Goal: Information Seeking & Learning: Learn about a topic

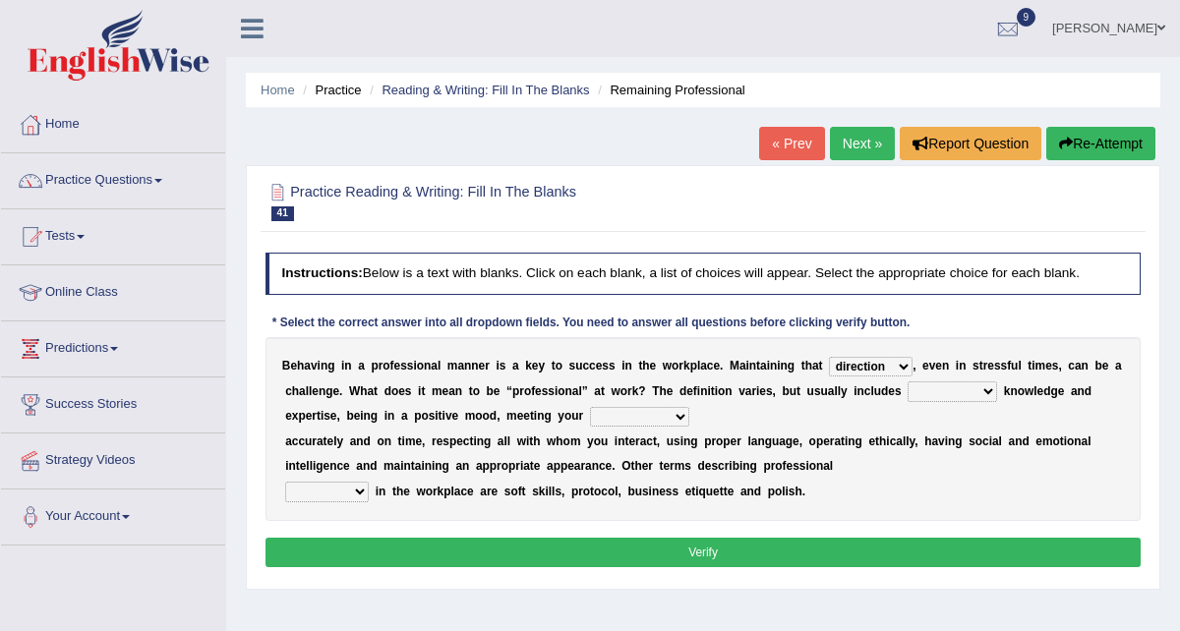
select select "direction"
click at [95, 178] on link "Practice Questions" at bounding box center [113, 177] width 224 height 49
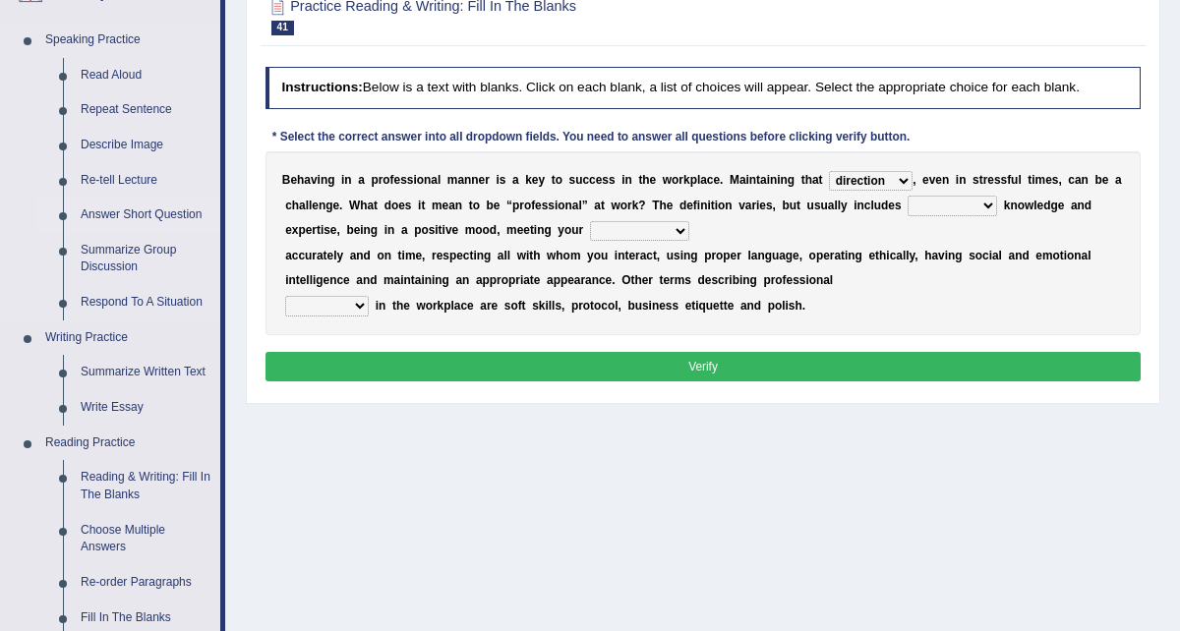
scroll to position [398, 0]
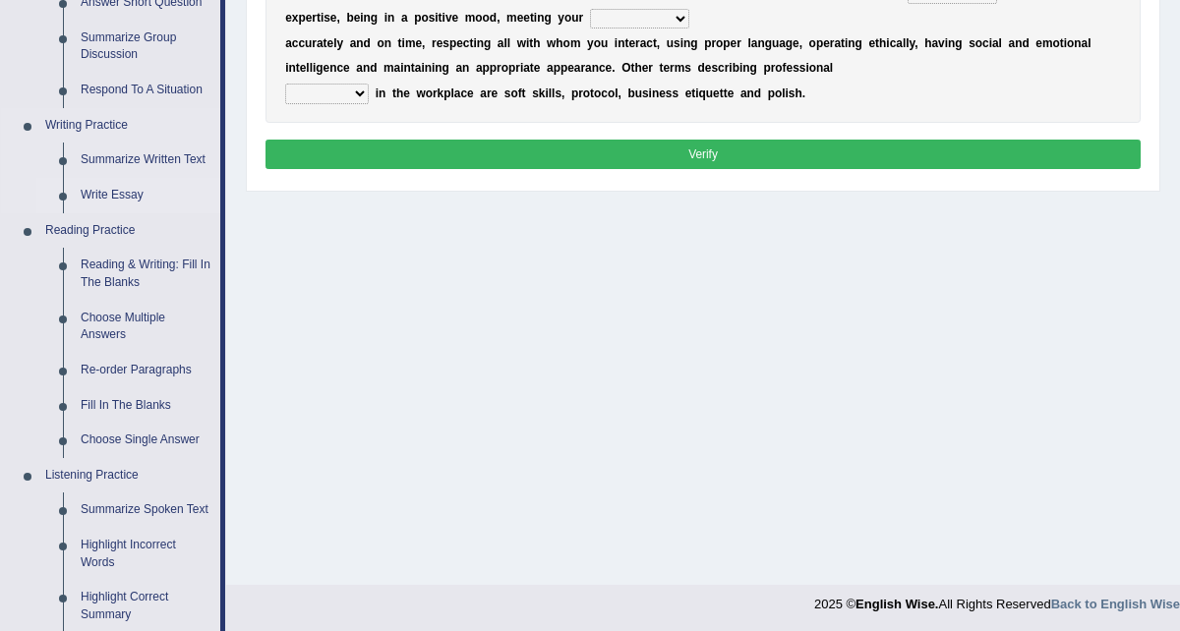
click at [120, 195] on link "Write Essay" at bounding box center [146, 195] width 148 height 35
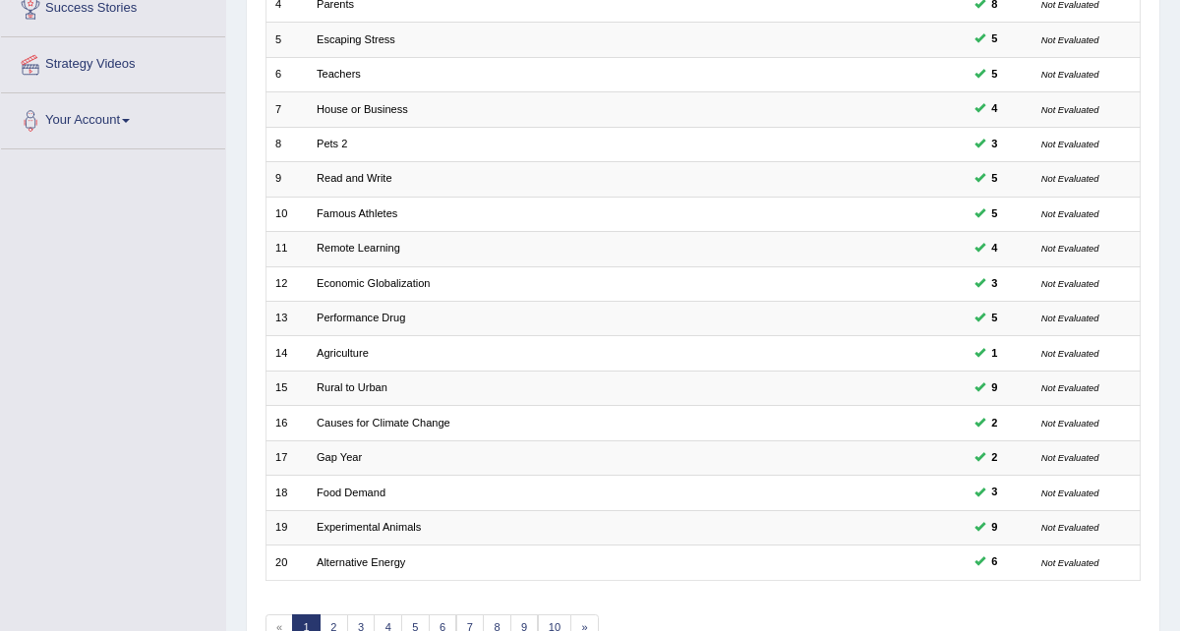
scroll to position [492, 0]
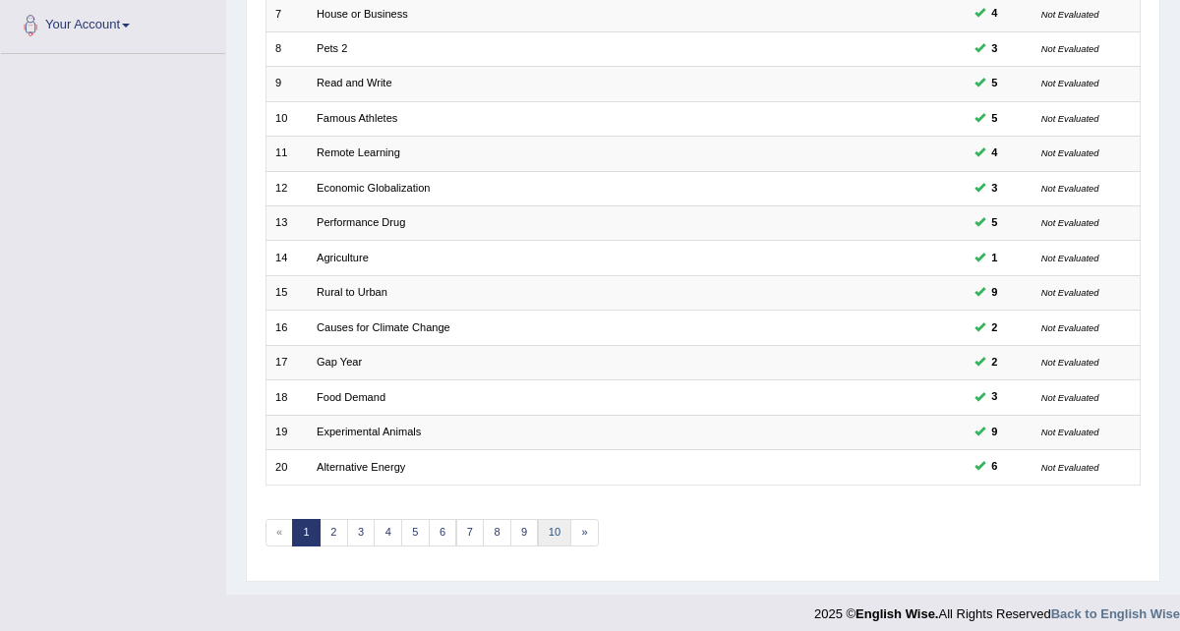
click at [547, 521] on link "10" at bounding box center [555, 533] width 34 height 28
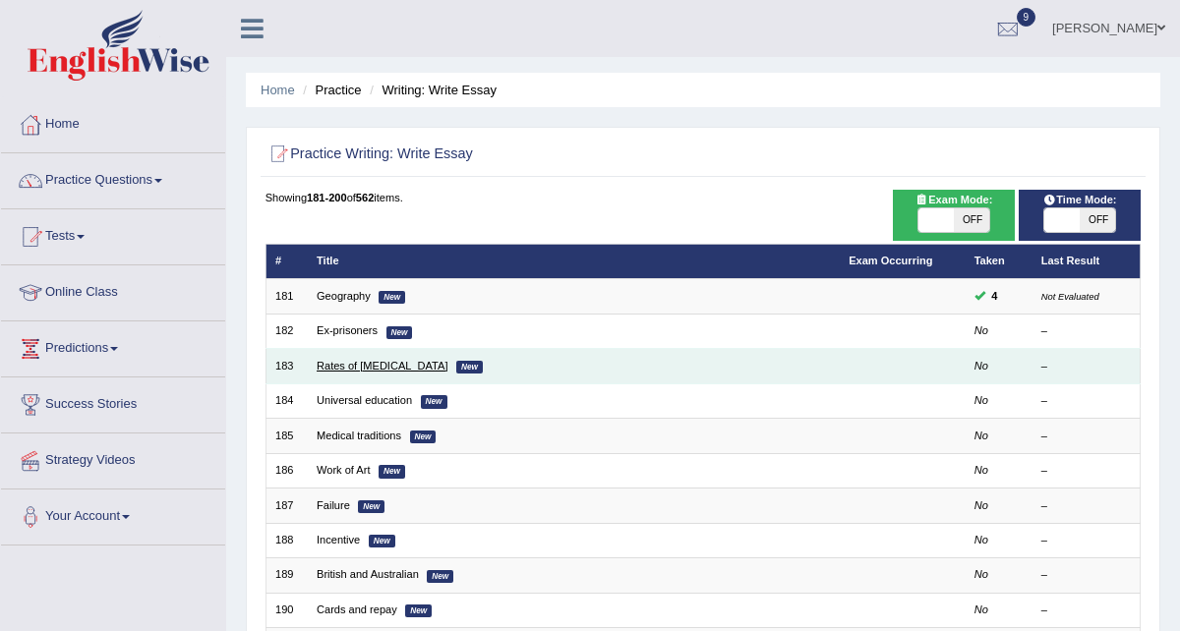
click at [368, 368] on link "Rates of diabetes" at bounding box center [382, 366] width 131 height 12
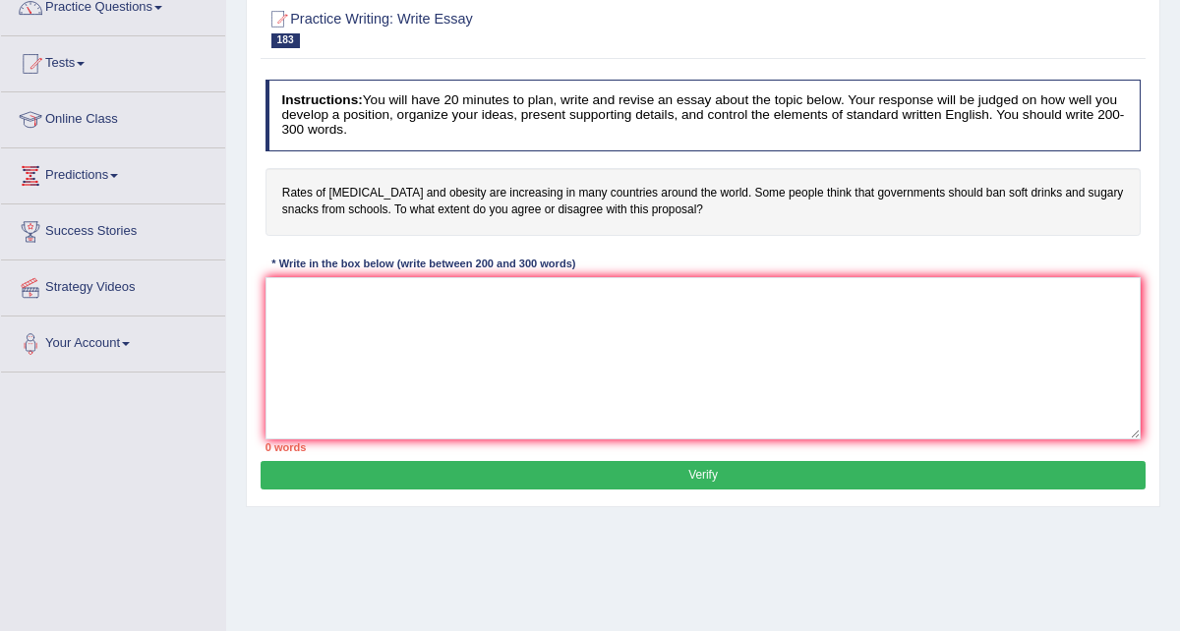
scroll to position [202, 0]
